Goal: Task Accomplishment & Management: Manage account settings

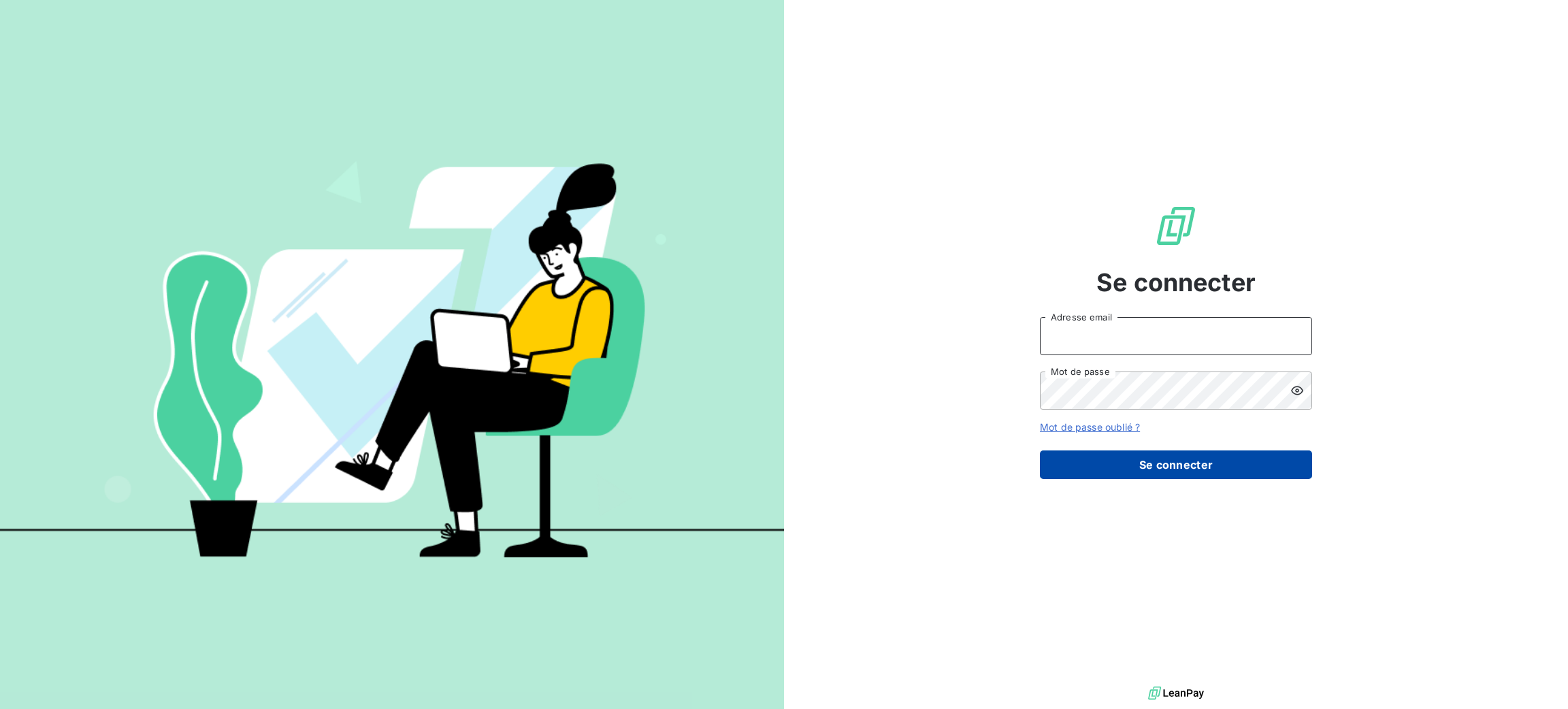
type input "[PERSON_NAME][EMAIL_ADDRESS][DOMAIN_NAME]"
click at [1237, 479] on button "Se connecter" at bounding box center [1176, 464] width 273 height 28
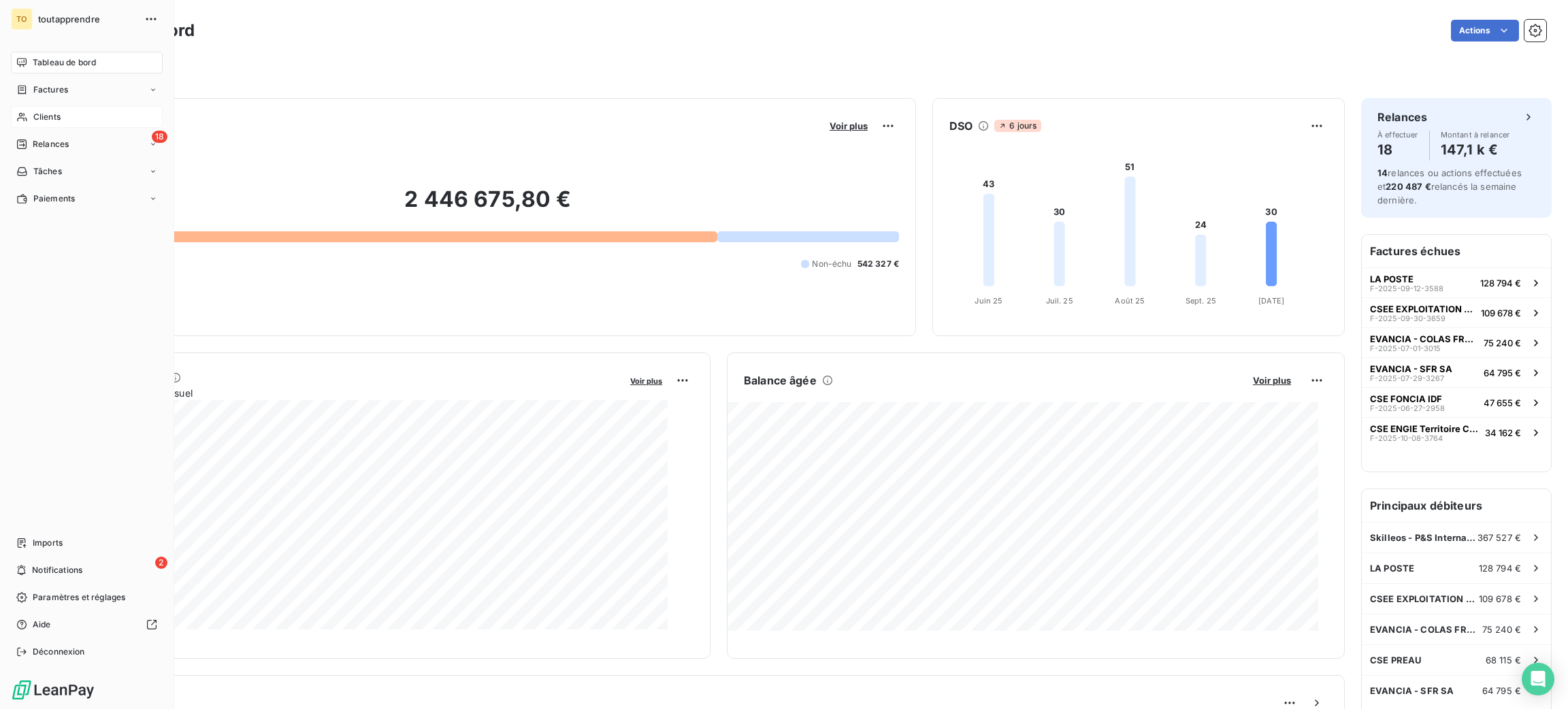
click at [60, 123] on span "Clients" at bounding box center [47, 117] width 27 height 12
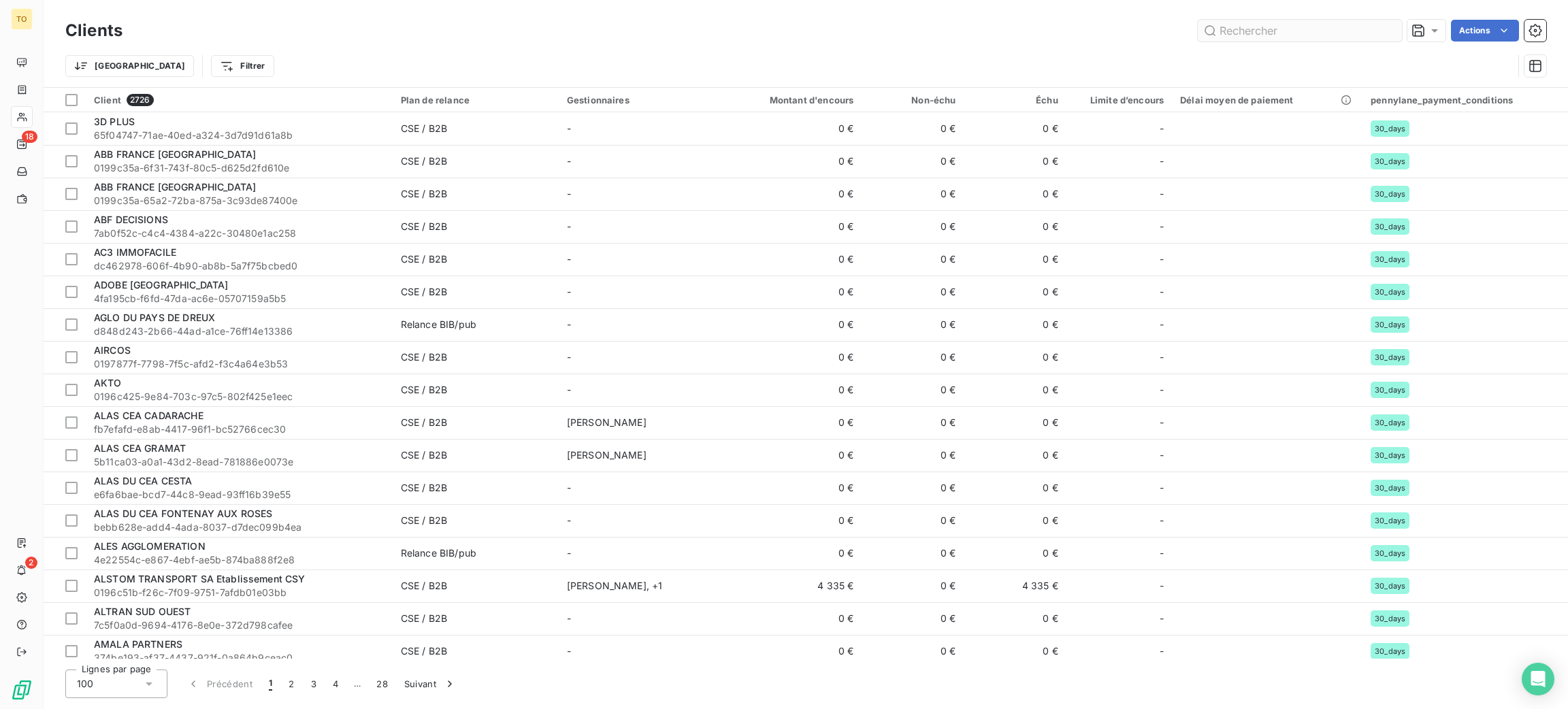
click at [1244, 39] on input "text" at bounding box center [1300, 31] width 204 height 22
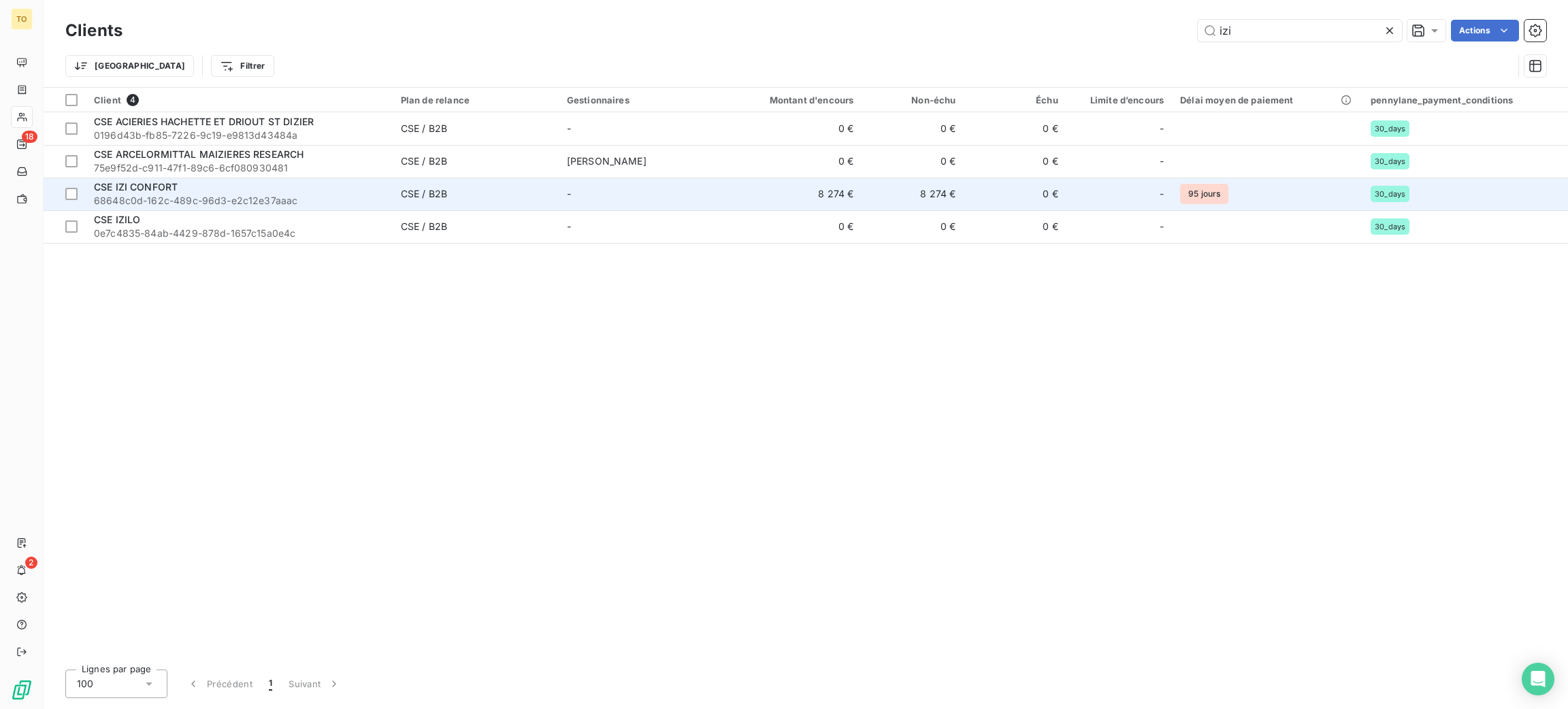
type input "izi"
click at [456, 211] on td "CSE / B2B" at bounding box center [476, 194] width 166 height 33
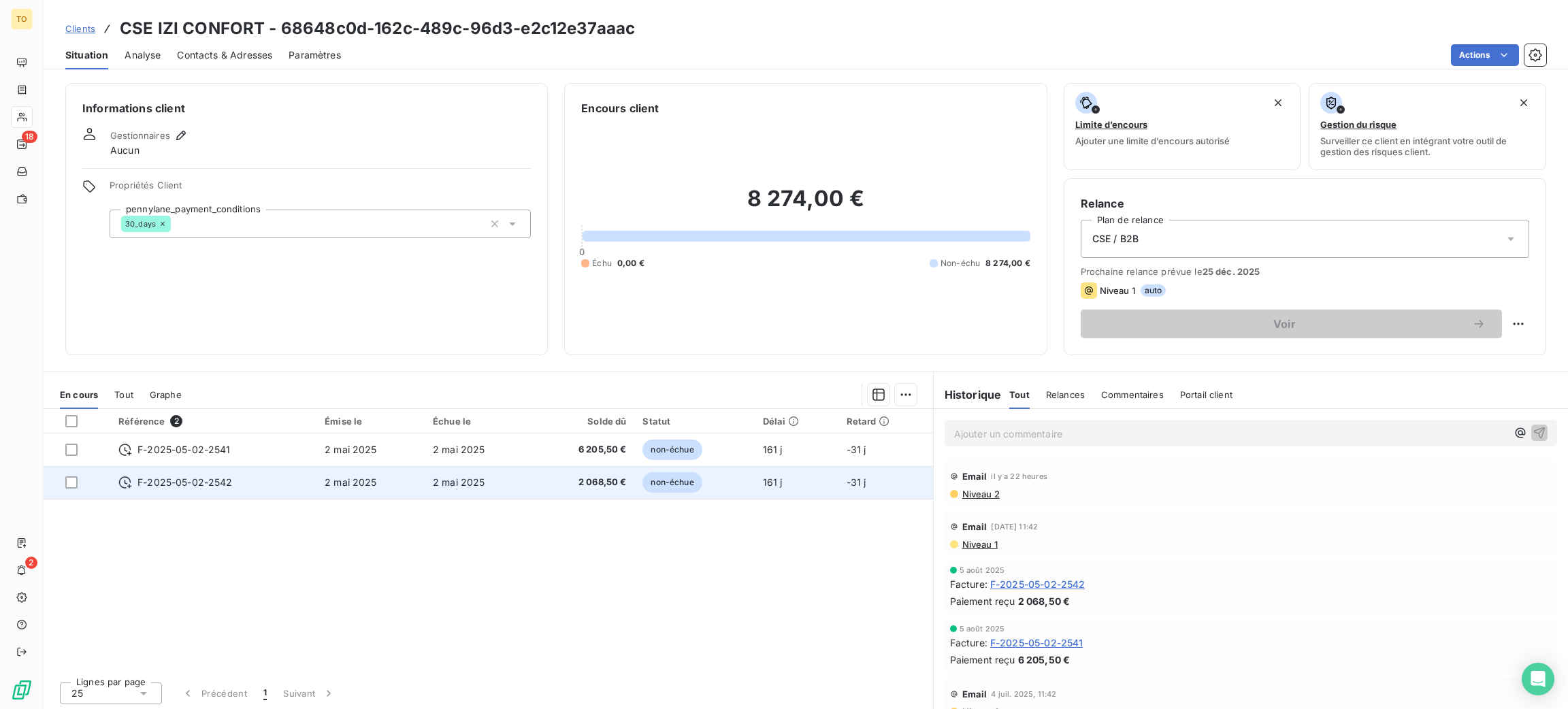
scroll to position [71, 0]
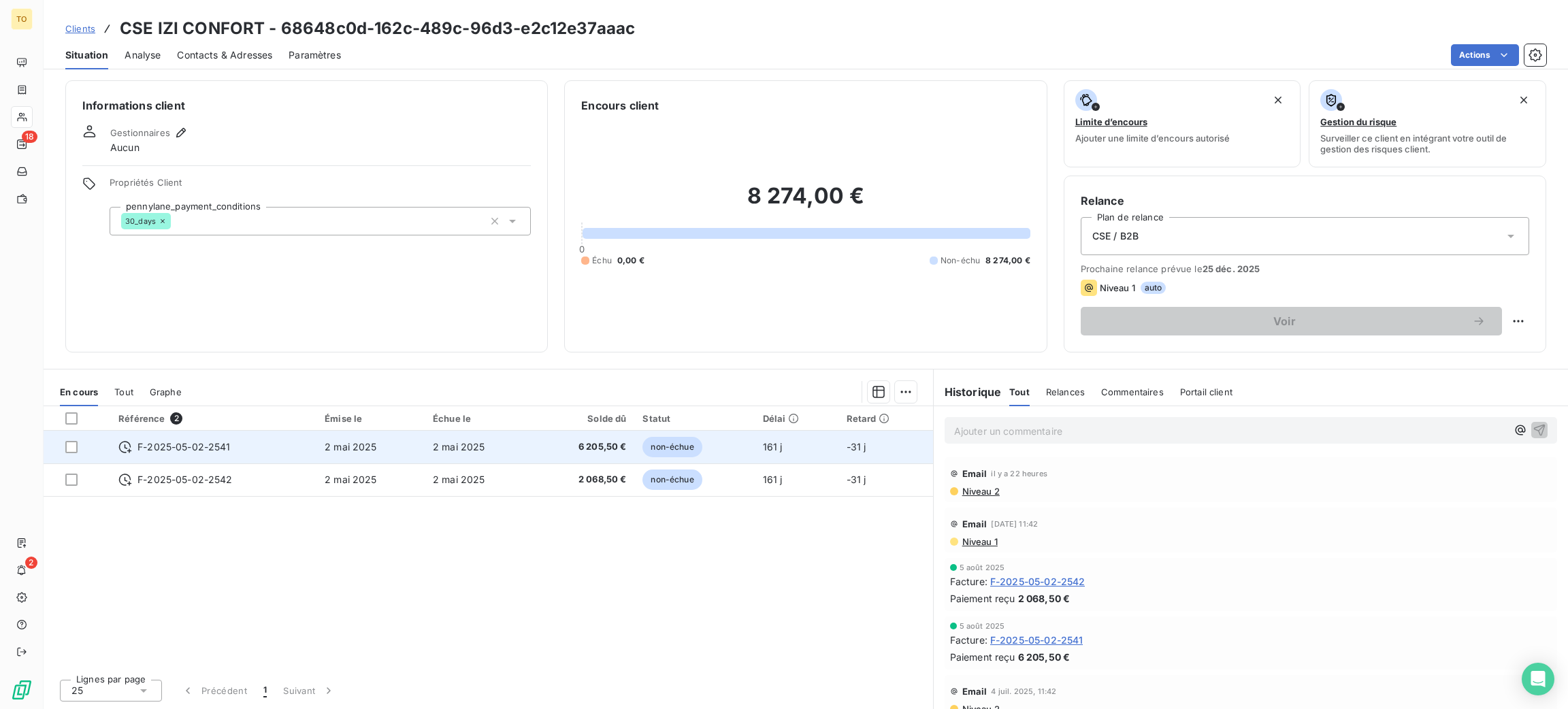
click at [603, 454] on span "6 205,50 €" at bounding box center [583, 447] width 85 height 14
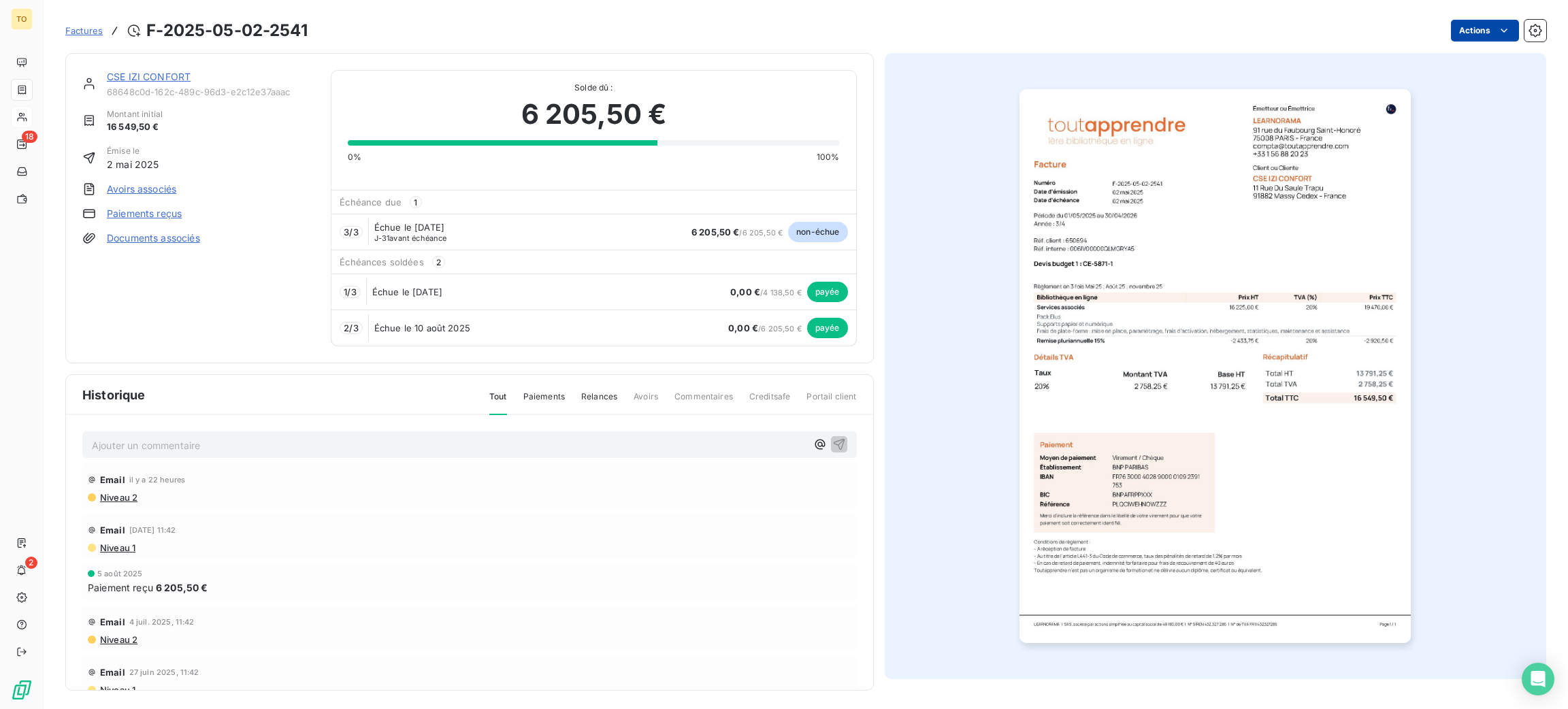
click at [1442, 36] on html "TO 18 2 Factures F-2025-05-02-2541 Actions CSE IZI CONFORT 68648c0d-162c-489c-9…" at bounding box center [784, 354] width 1568 height 709
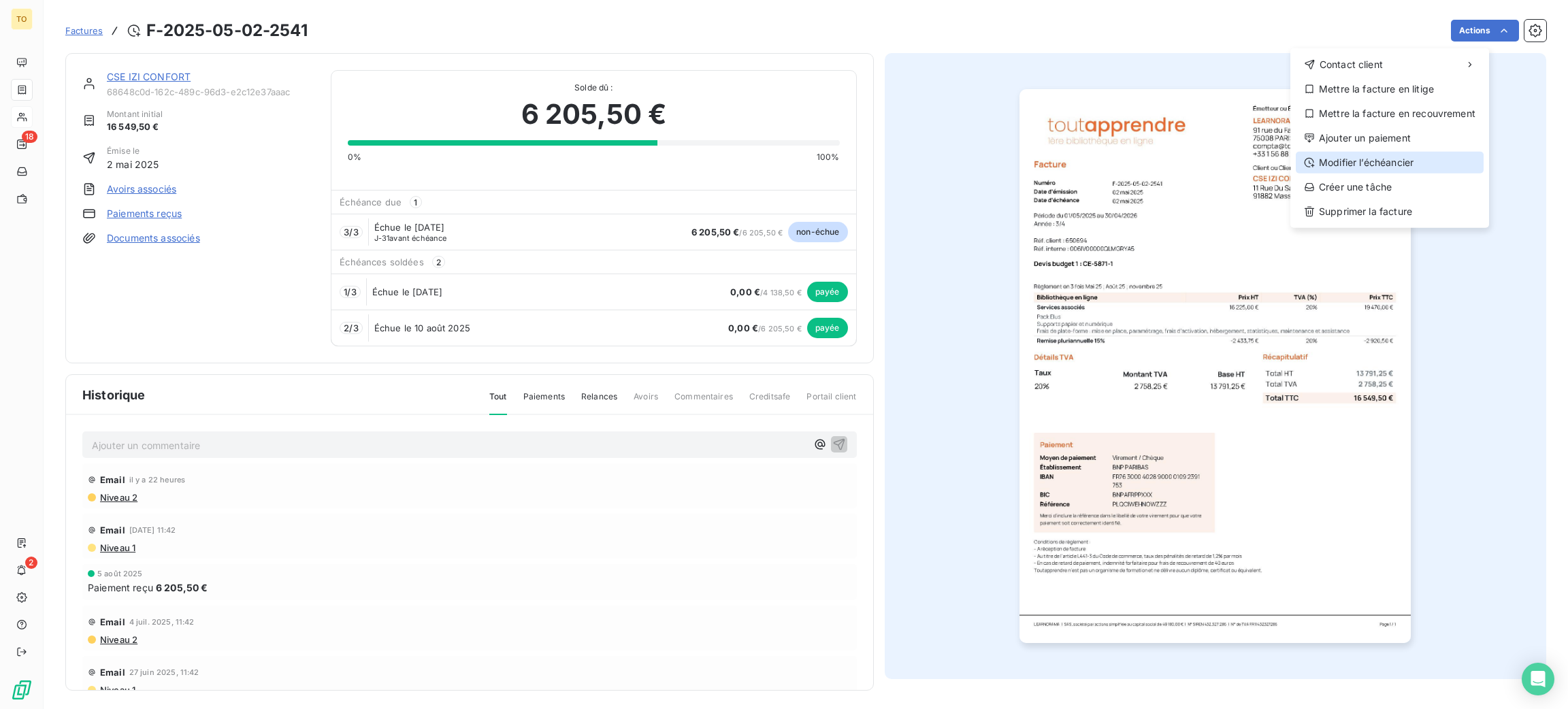
click at [1403, 173] on div "Modifier l’échéancier" at bounding box center [1390, 163] width 188 height 22
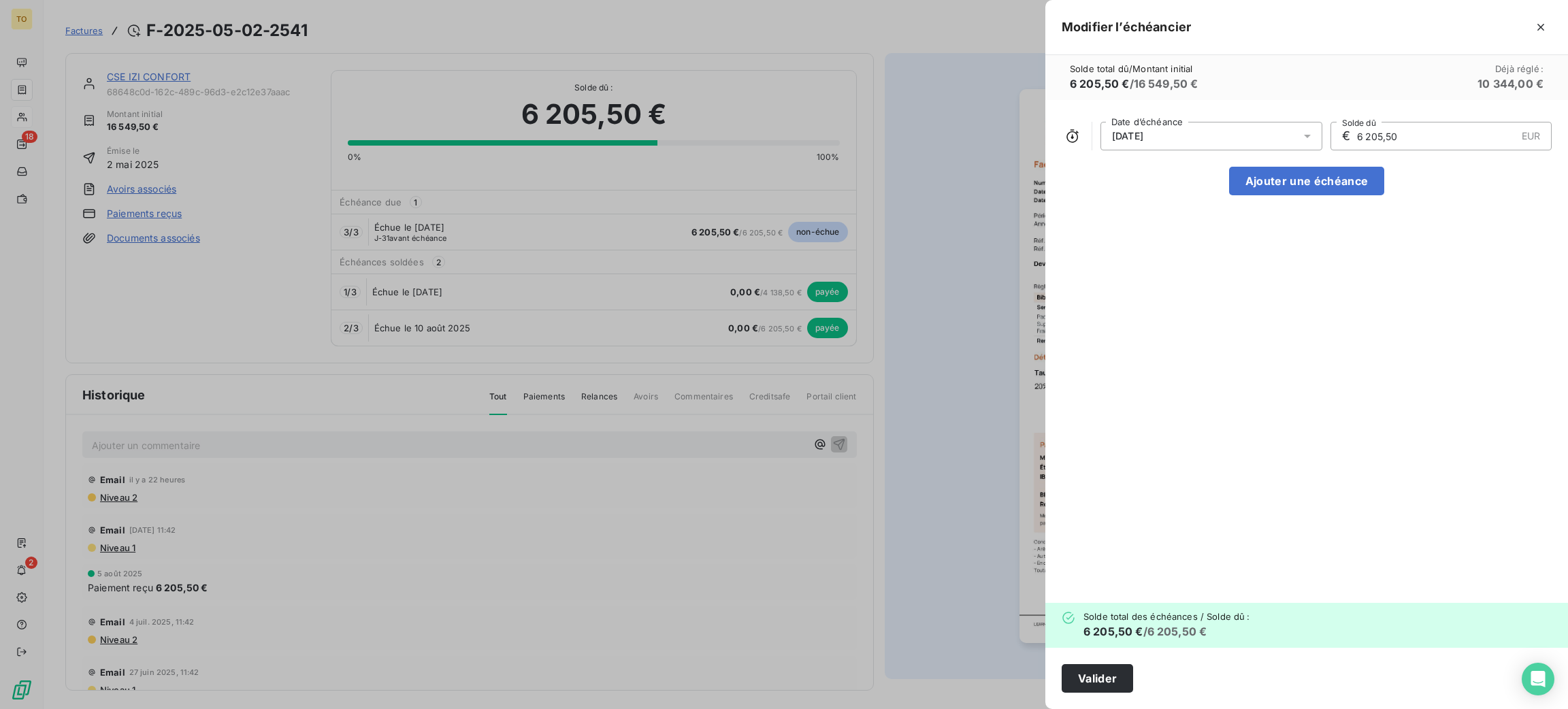
click at [1112, 141] on span "[DATE]" at bounding box center [1128, 136] width 31 height 11
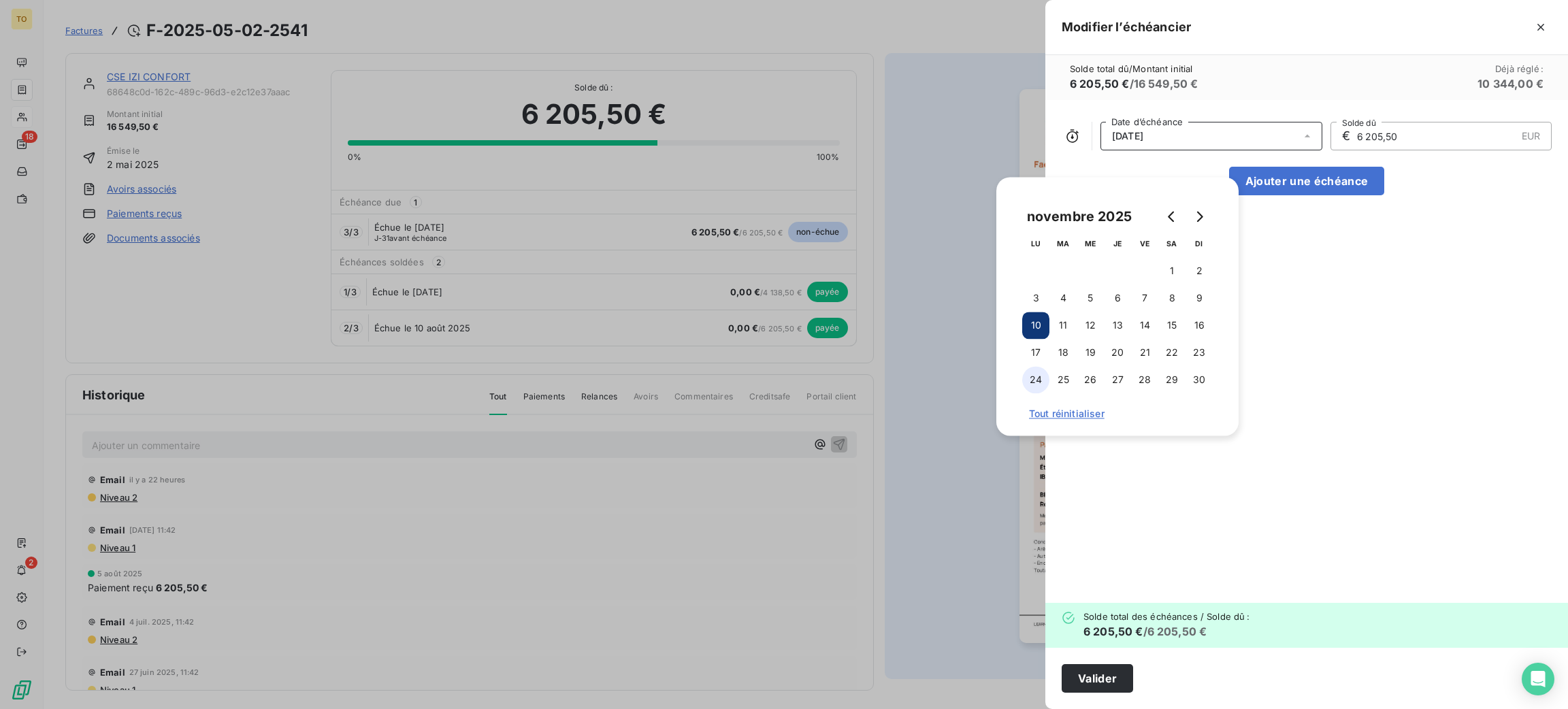
click at [1044, 379] on button "24" at bounding box center [1036, 380] width 27 height 27
click at [1200, 384] on button "30" at bounding box center [1200, 380] width 27 height 27
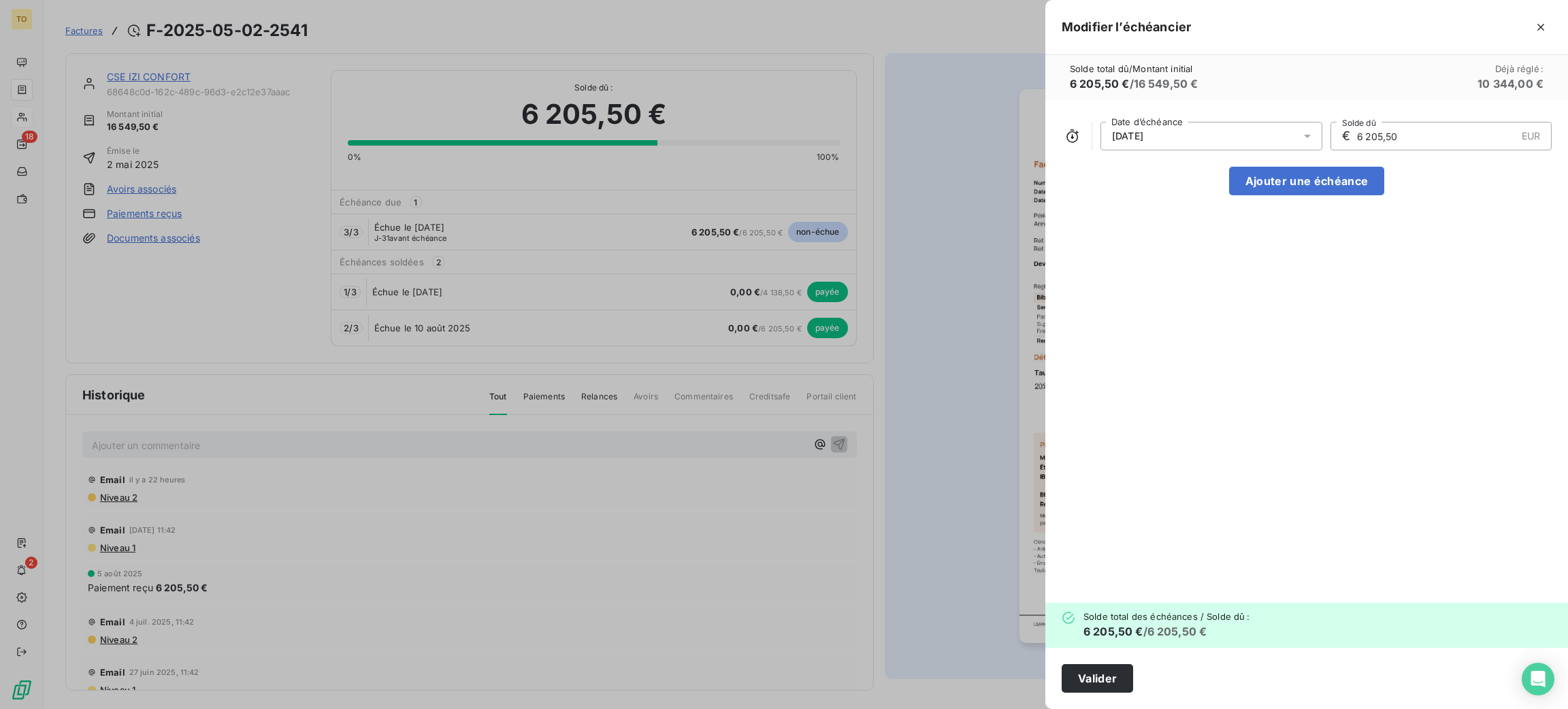
click at [1315, 371] on div "[DATE] Date d’échéance € 6 205,50 EUR Solde dû Ajouter une échéance" at bounding box center [1306, 352] width 522 height 503
click at [1062, 673] on button "Valider" at bounding box center [1098, 678] width 71 height 28
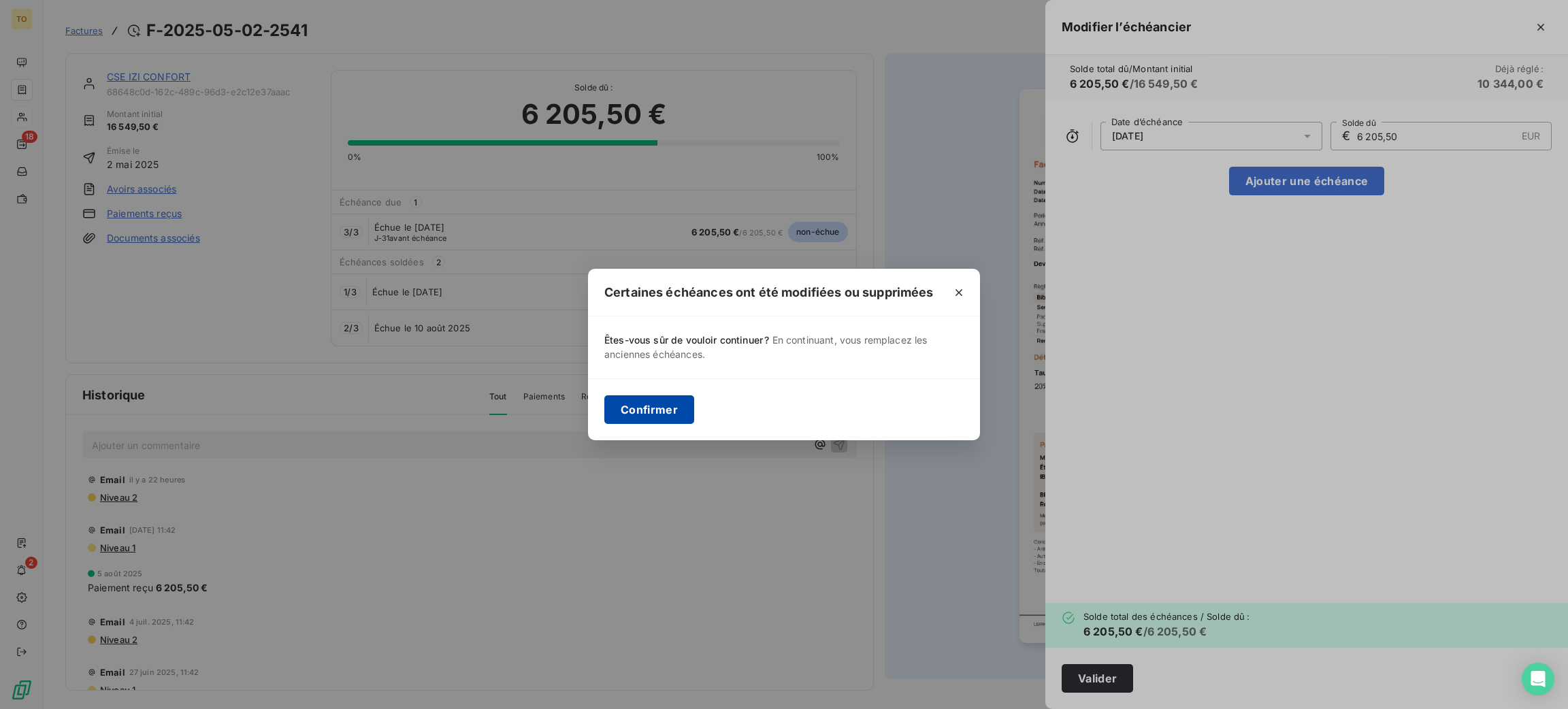
click at [630, 414] on button "Confirmer" at bounding box center [649, 409] width 90 height 28
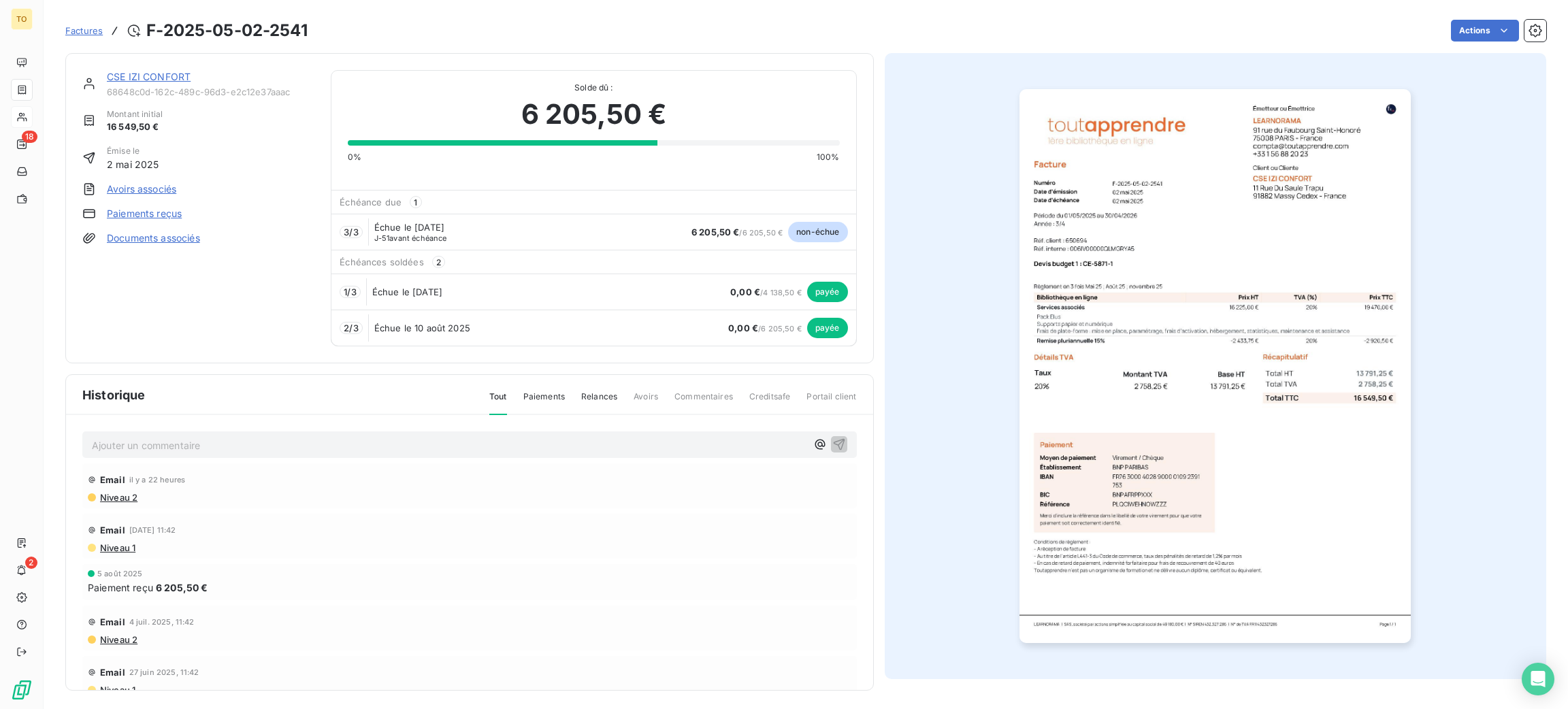
click at [178, 82] on link "CSE IZI CONFORT" at bounding box center [149, 77] width 84 height 12
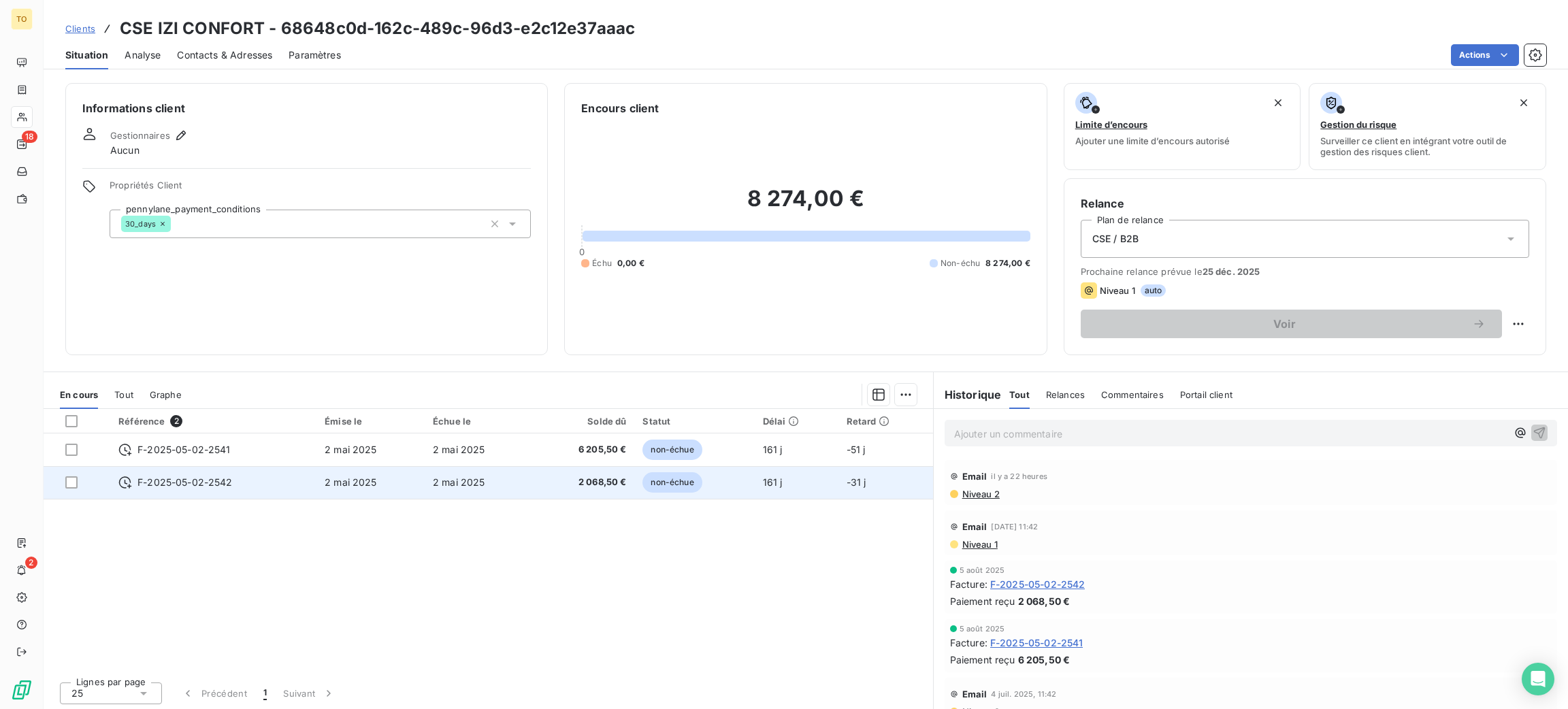
click at [689, 493] on span "non-échue" at bounding box center [672, 482] width 59 height 20
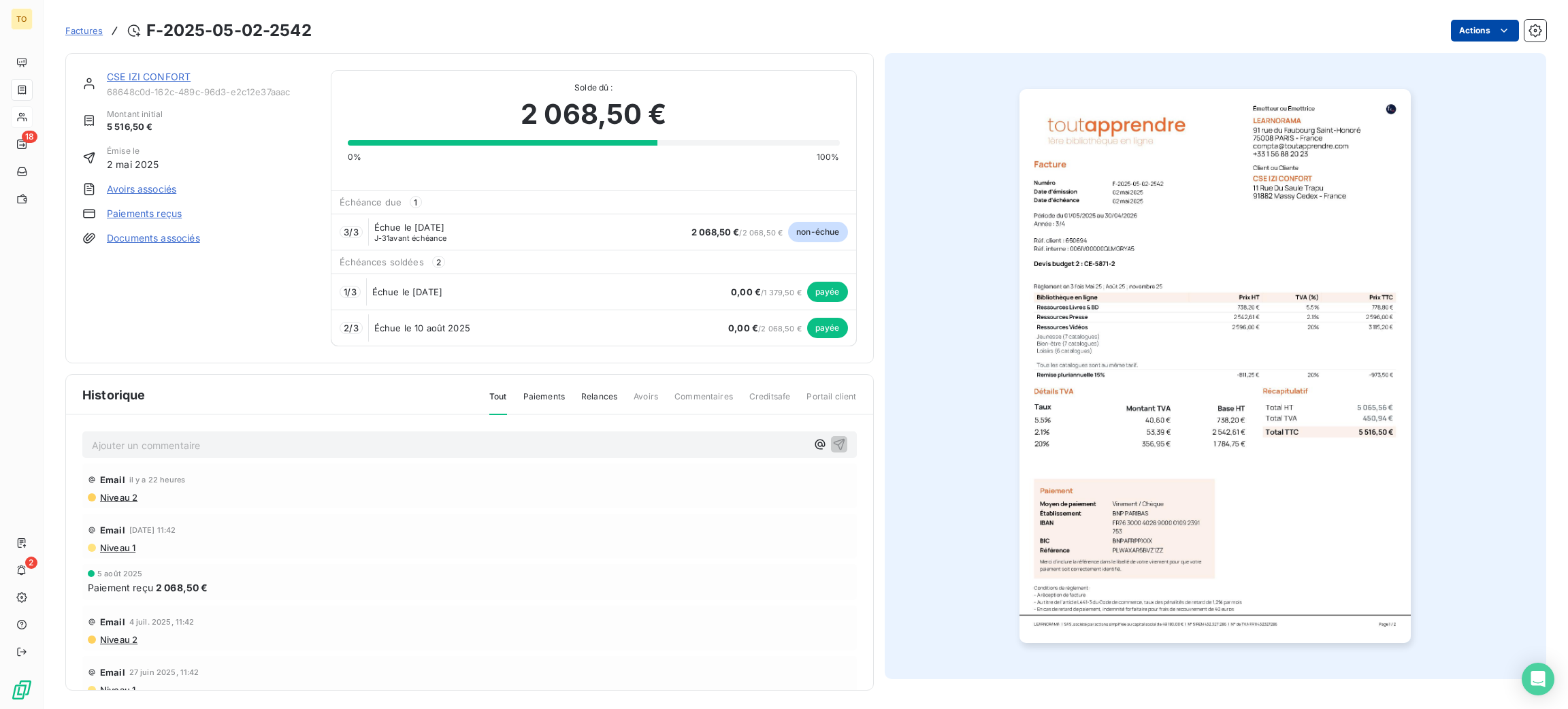
click at [1455, 39] on html "TO 18 2 Factures F-2025-05-02-2542 Actions CSE IZI CONFORT 68648c0d-162c-489c-9…" at bounding box center [784, 354] width 1568 height 709
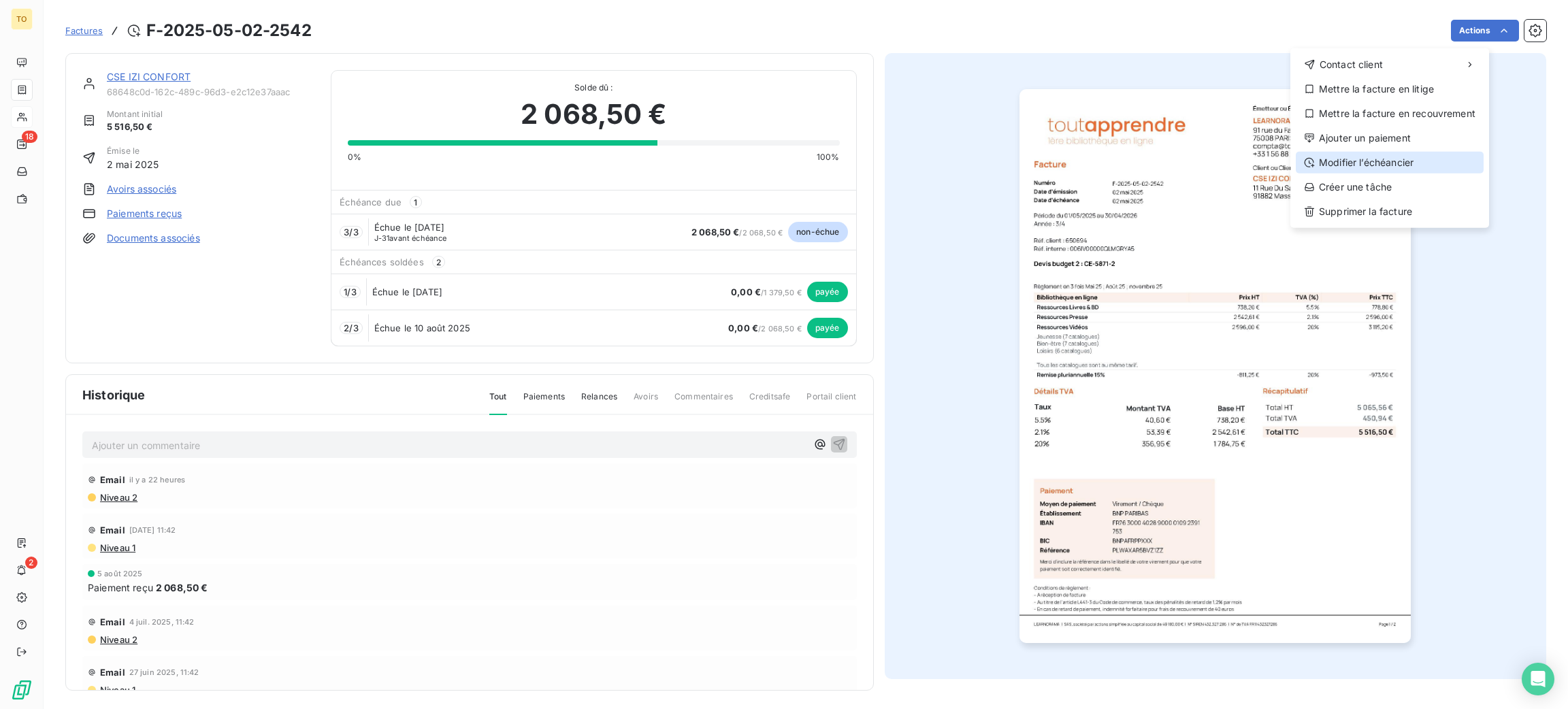
click at [1436, 173] on div "Modifier l’échéancier" at bounding box center [1390, 163] width 188 height 22
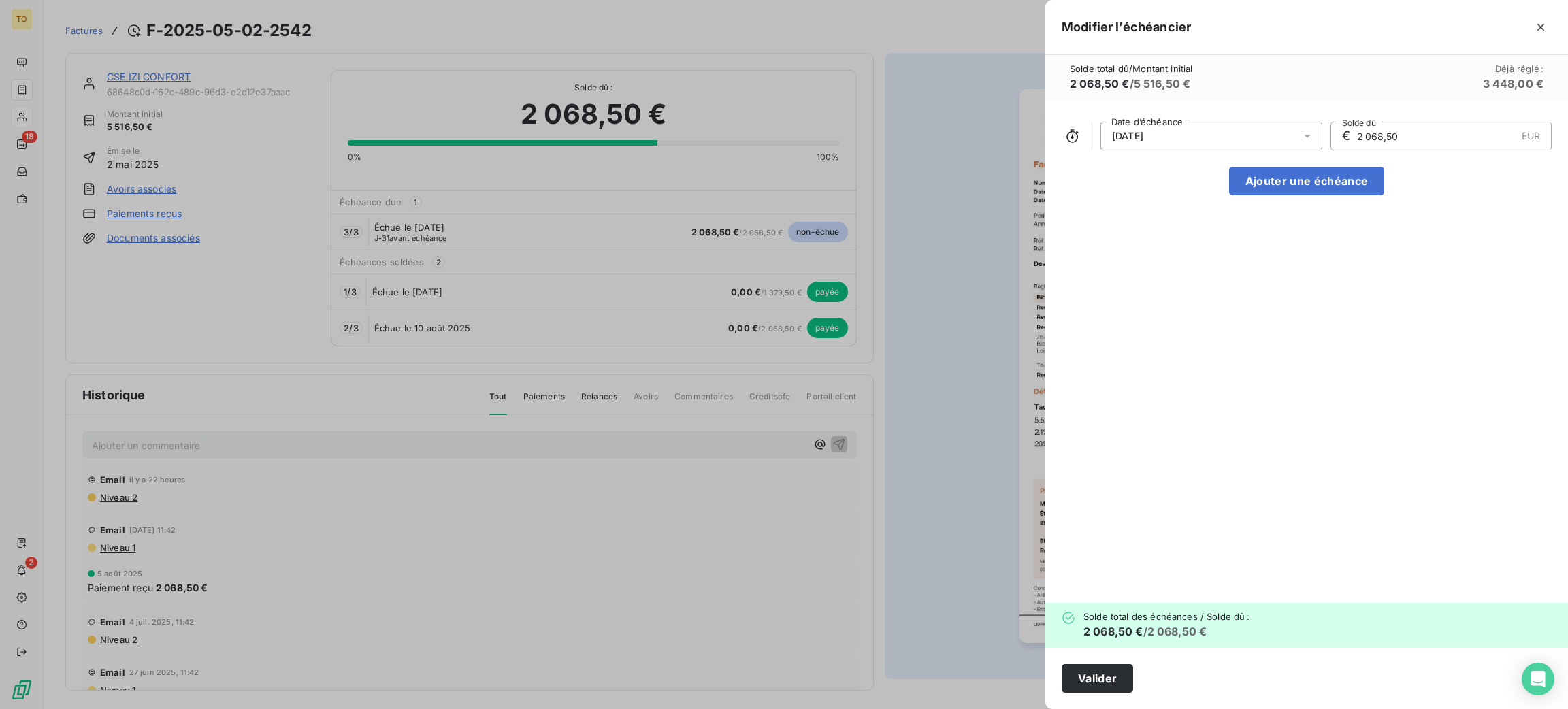
click at [1100, 150] on div "[DATE]" at bounding box center [1211, 136] width 222 height 28
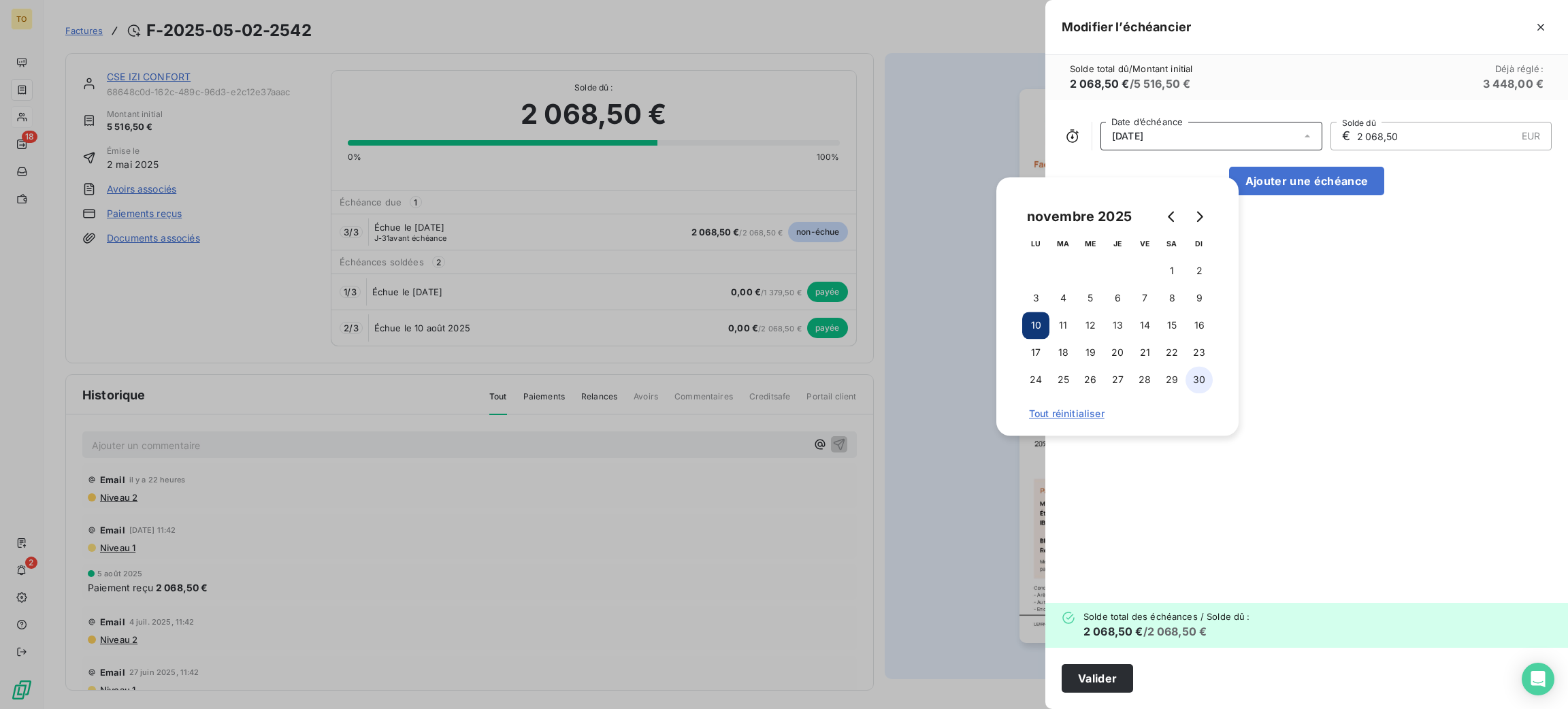
click at [1202, 375] on button "30" at bounding box center [1200, 380] width 27 height 27
click at [1392, 456] on div "[DATE] Date d’échéance € 2 068,50 EUR Solde dû Ajouter une échéance" at bounding box center [1306, 352] width 522 height 503
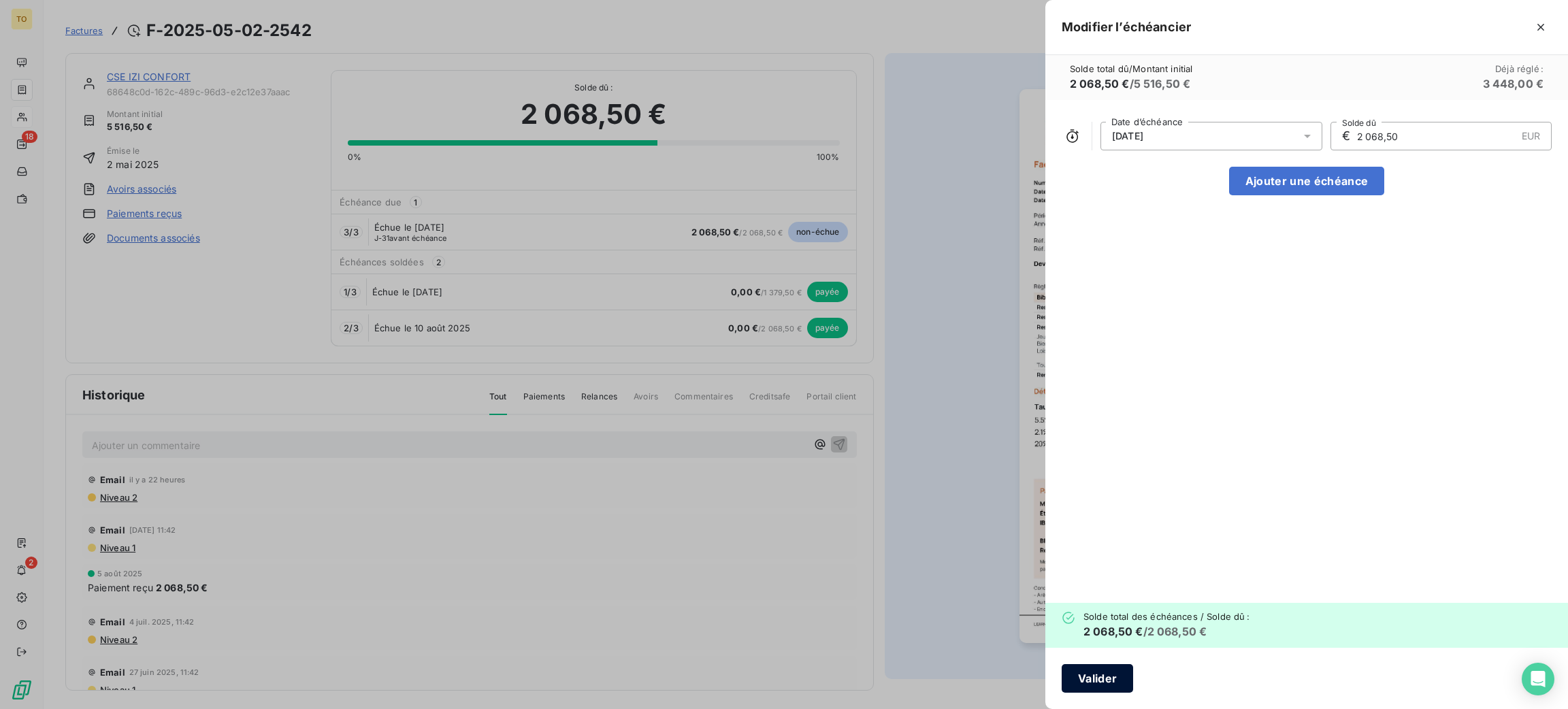
click at [1062, 676] on button "Valider" at bounding box center [1098, 678] width 71 height 28
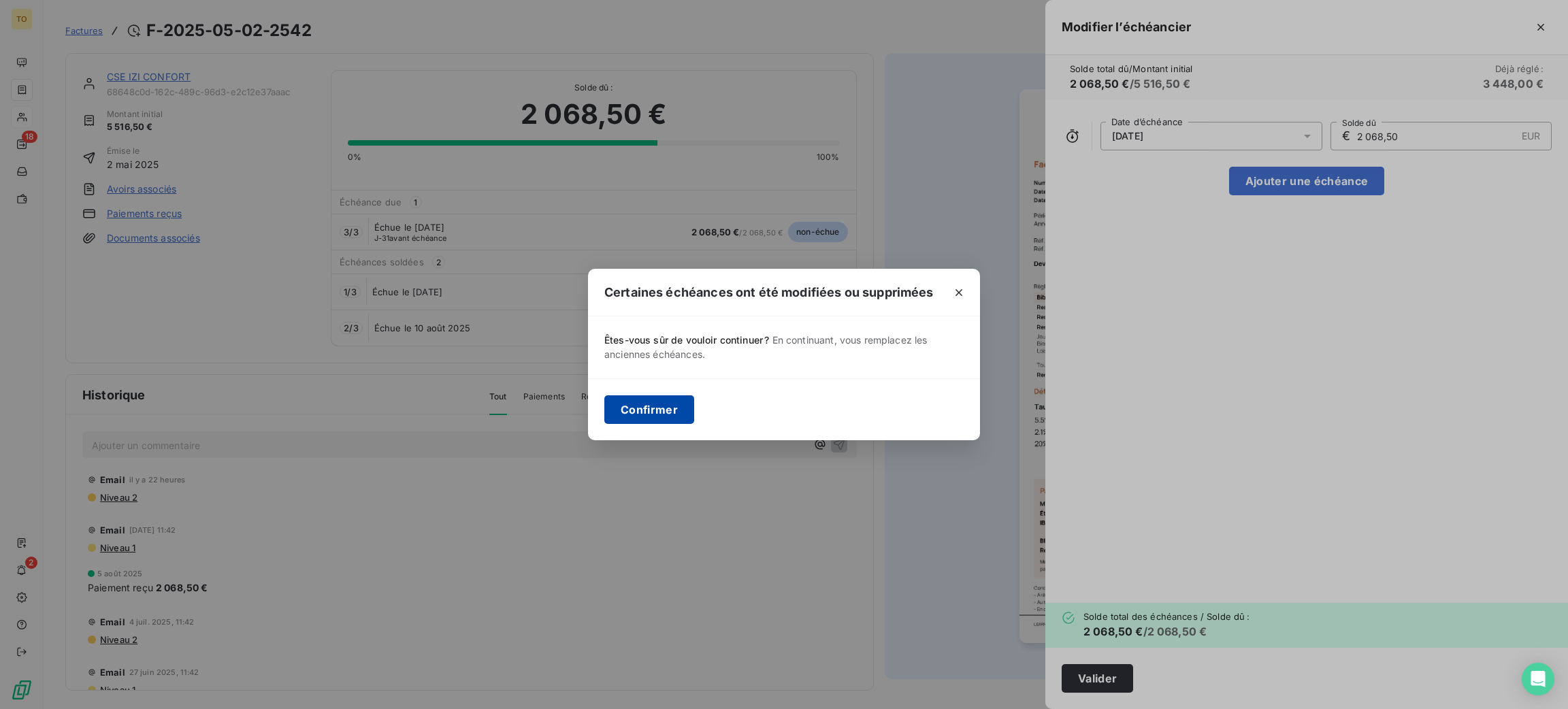
click at [620, 406] on button "Confirmer" at bounding box center [649, 409] width 90 height 28
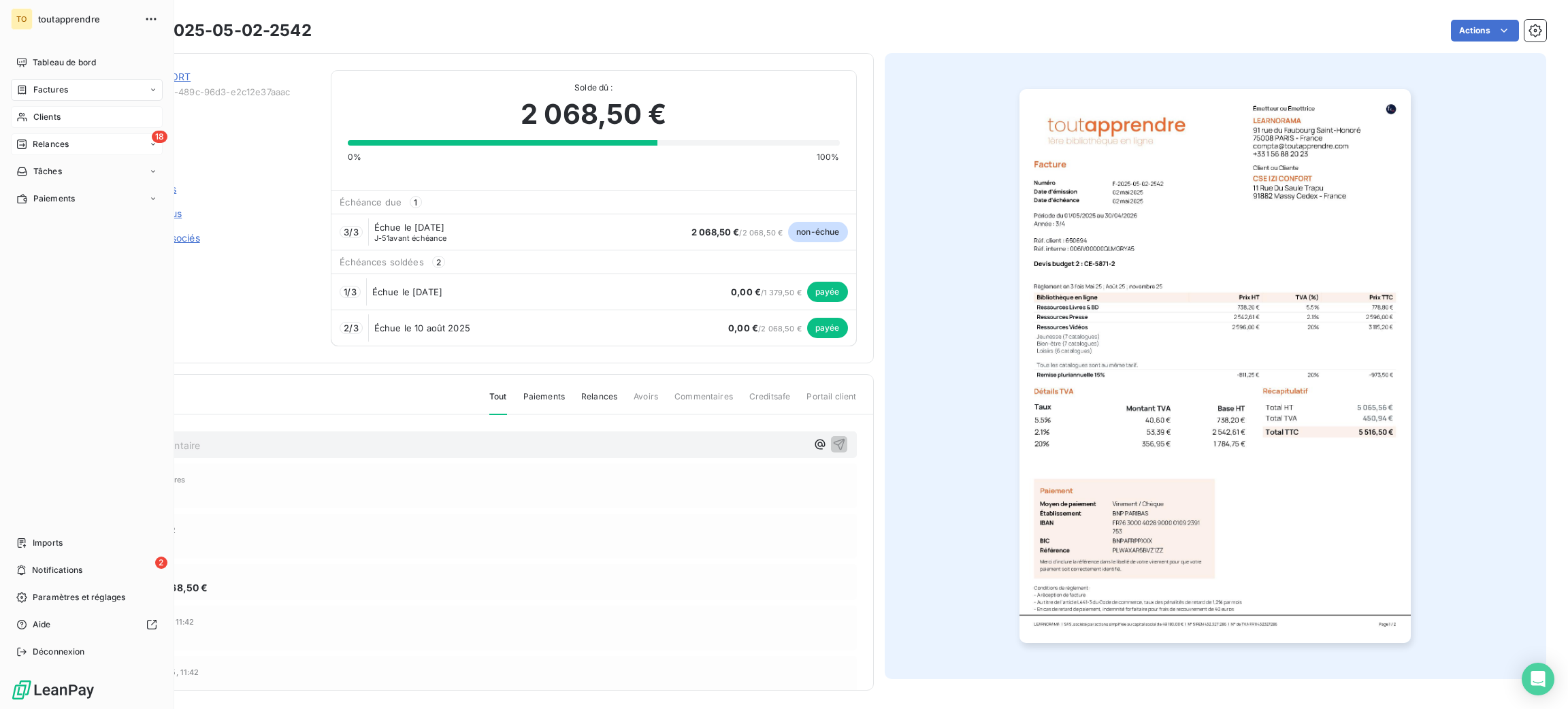
click at [27, 149] on icon at bounding box center [22, 144] width 11 height 11
